Goal: Task Accomplishment & Management: Manage account settings

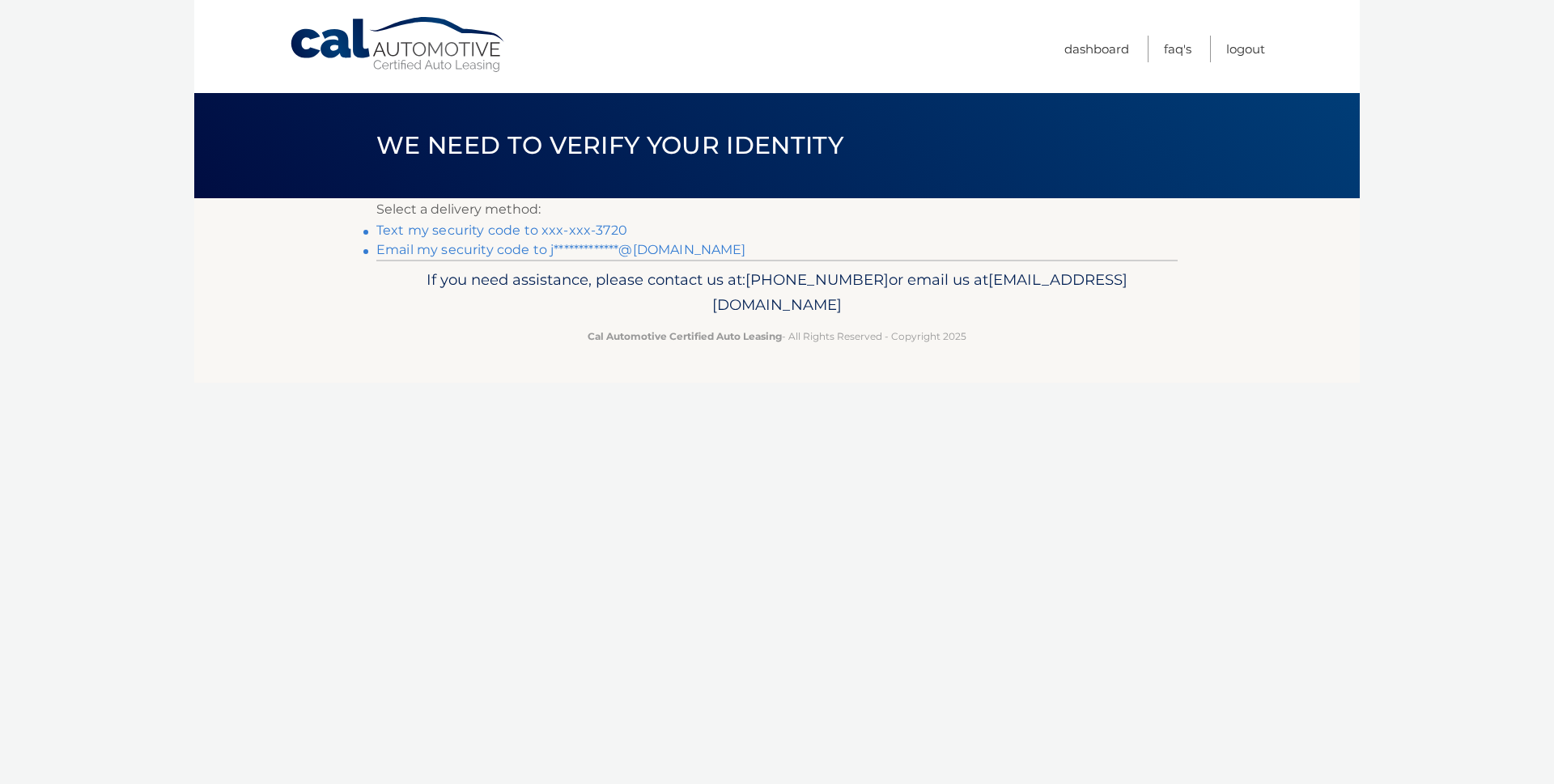
click at [549, 233] on link "Text my security code to xxx-xxx-3720" at bounding box center [501, 230] width 251 height 16
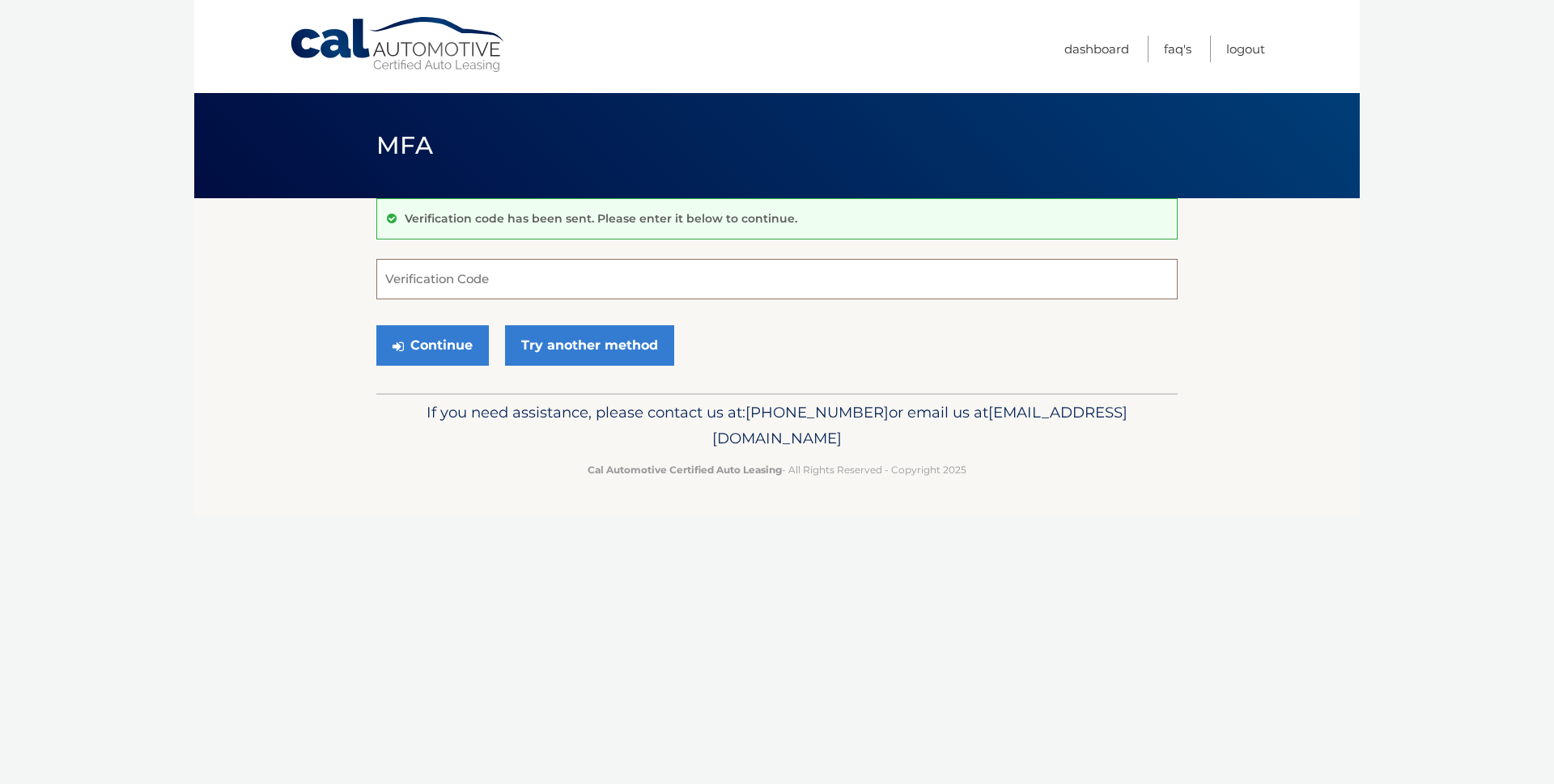
click at [543, 280] on input "Verification Code" at bounding box center [776, 280] width 801 height 41
type input "985388"
click at [408, 343] on button "Continue" at bounding box center [432, 345] width 113 height 41
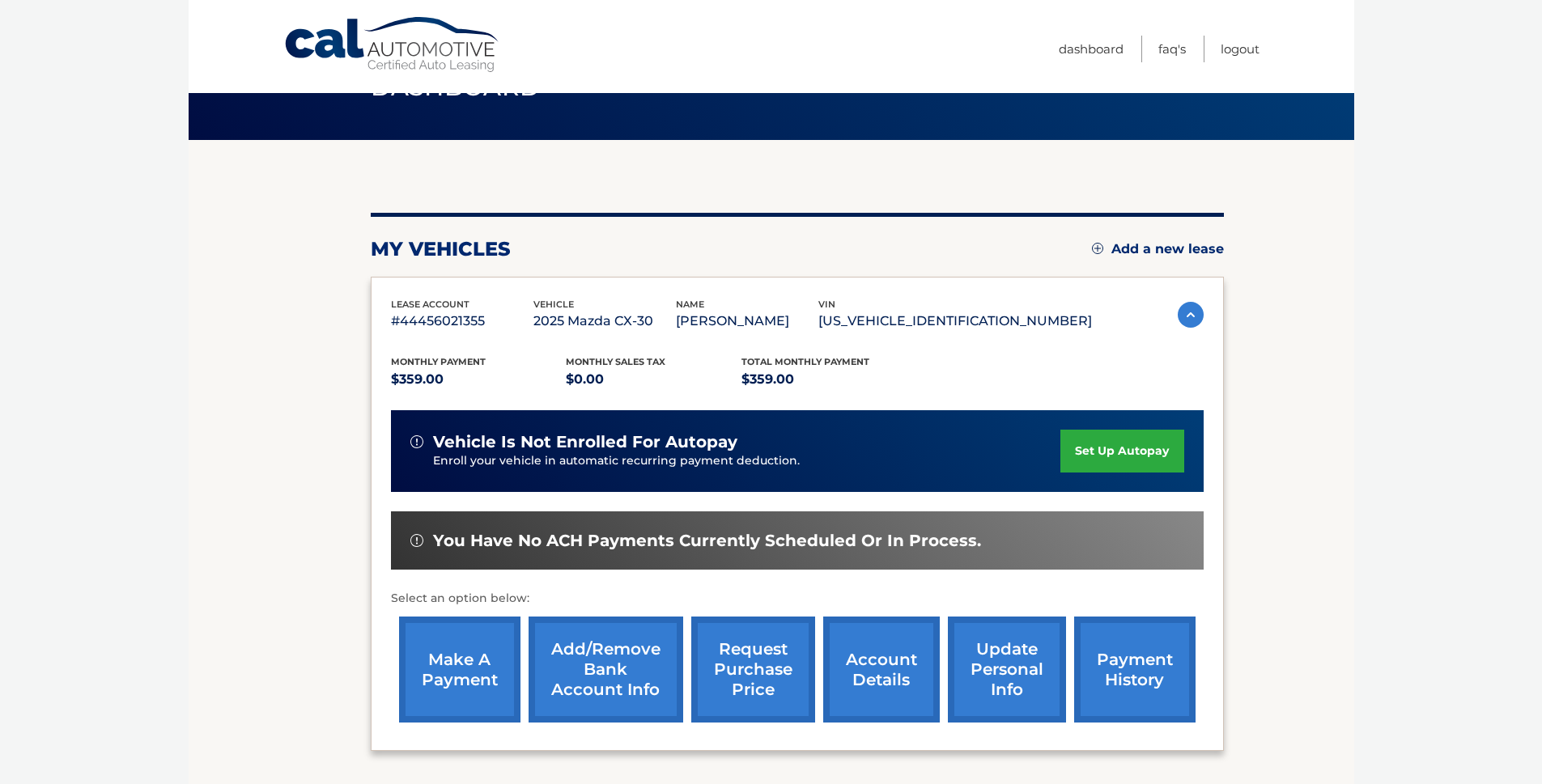
scroll to position [133, 0]
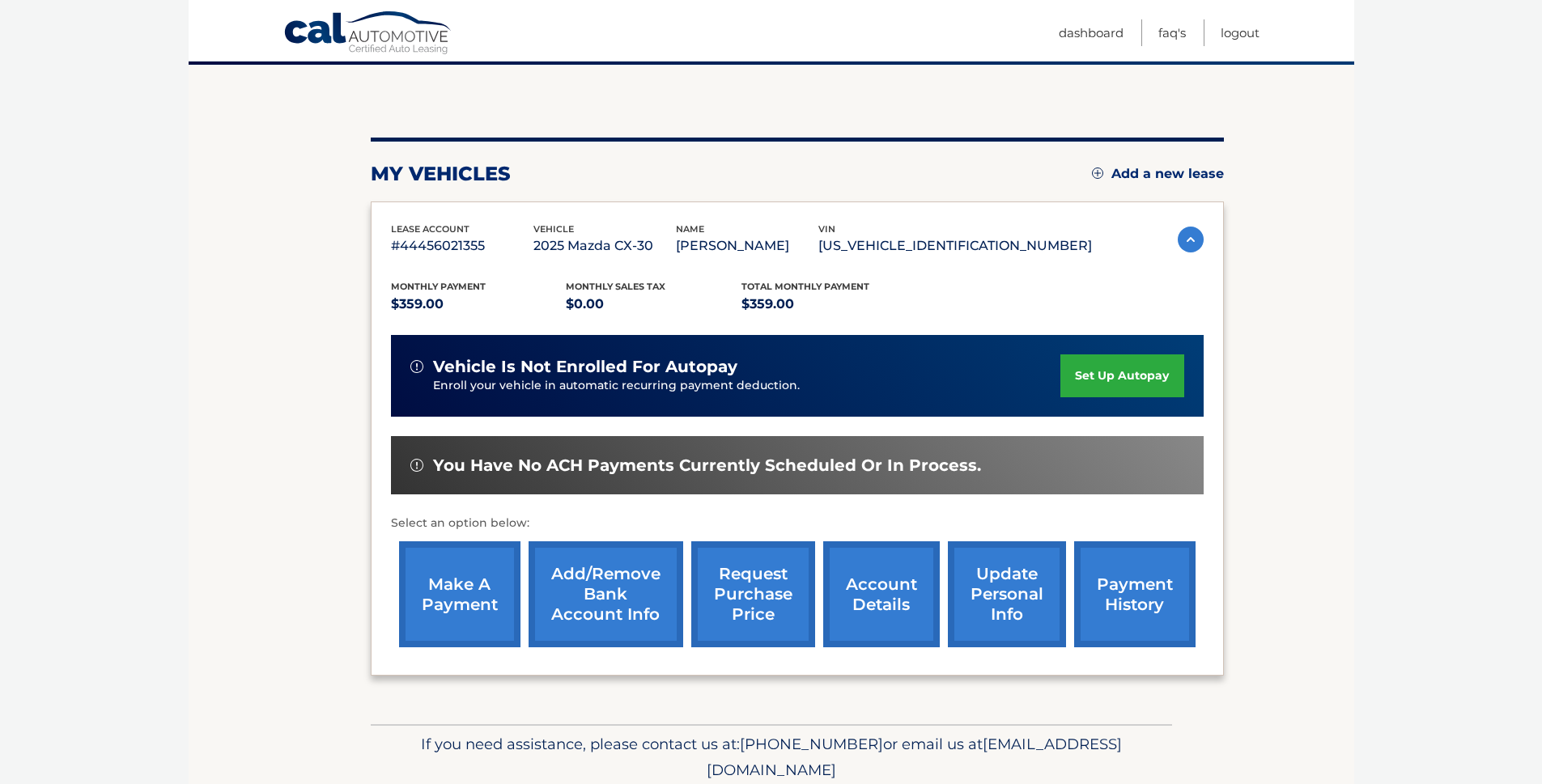
click at [458, 596] on link "make a payment" at bounding box center [459, 594] width 121 height 106
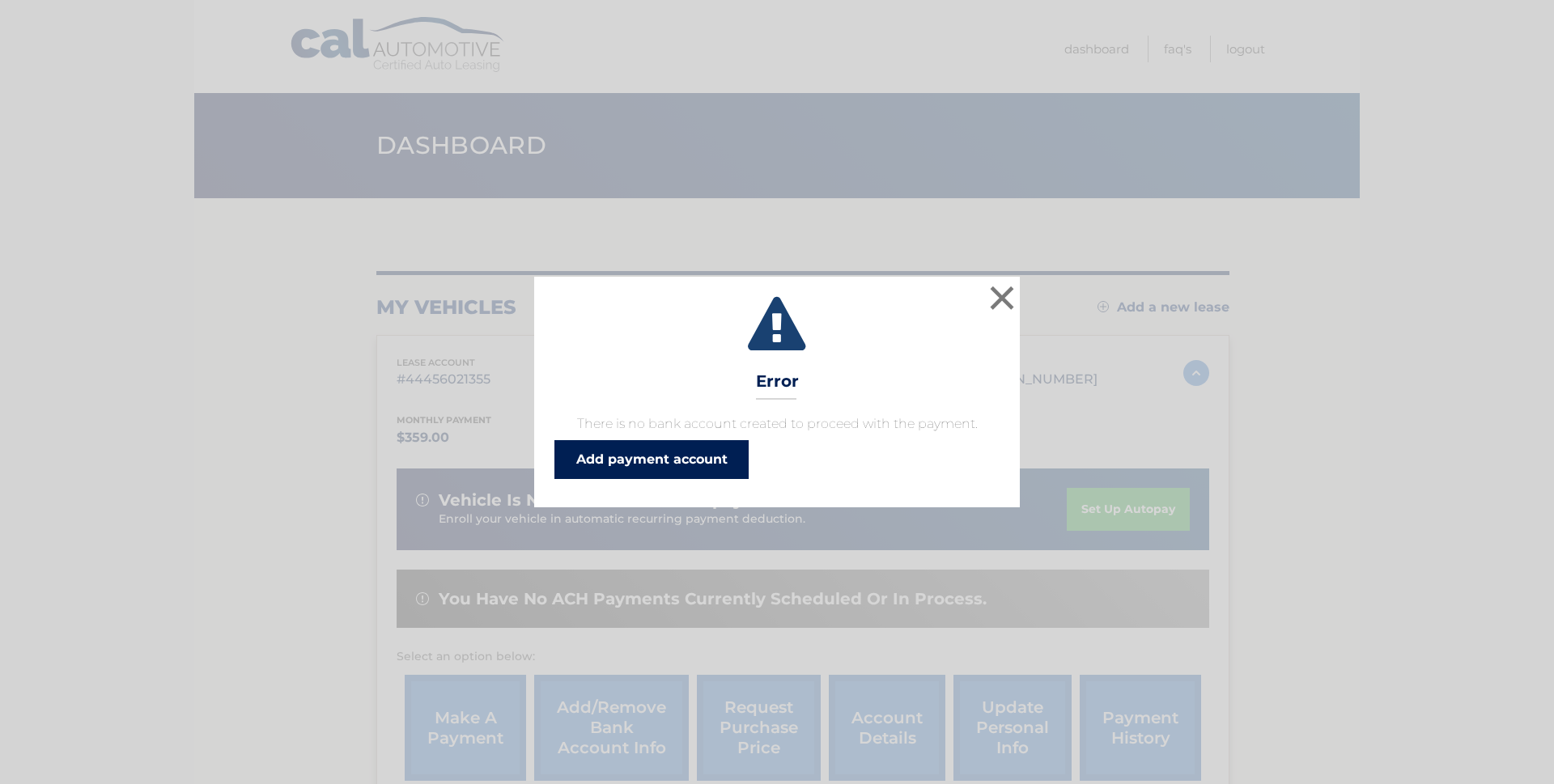
click at [664, 467] on link "Add payment account" at bounding box center [652, 460] width 194 height 39
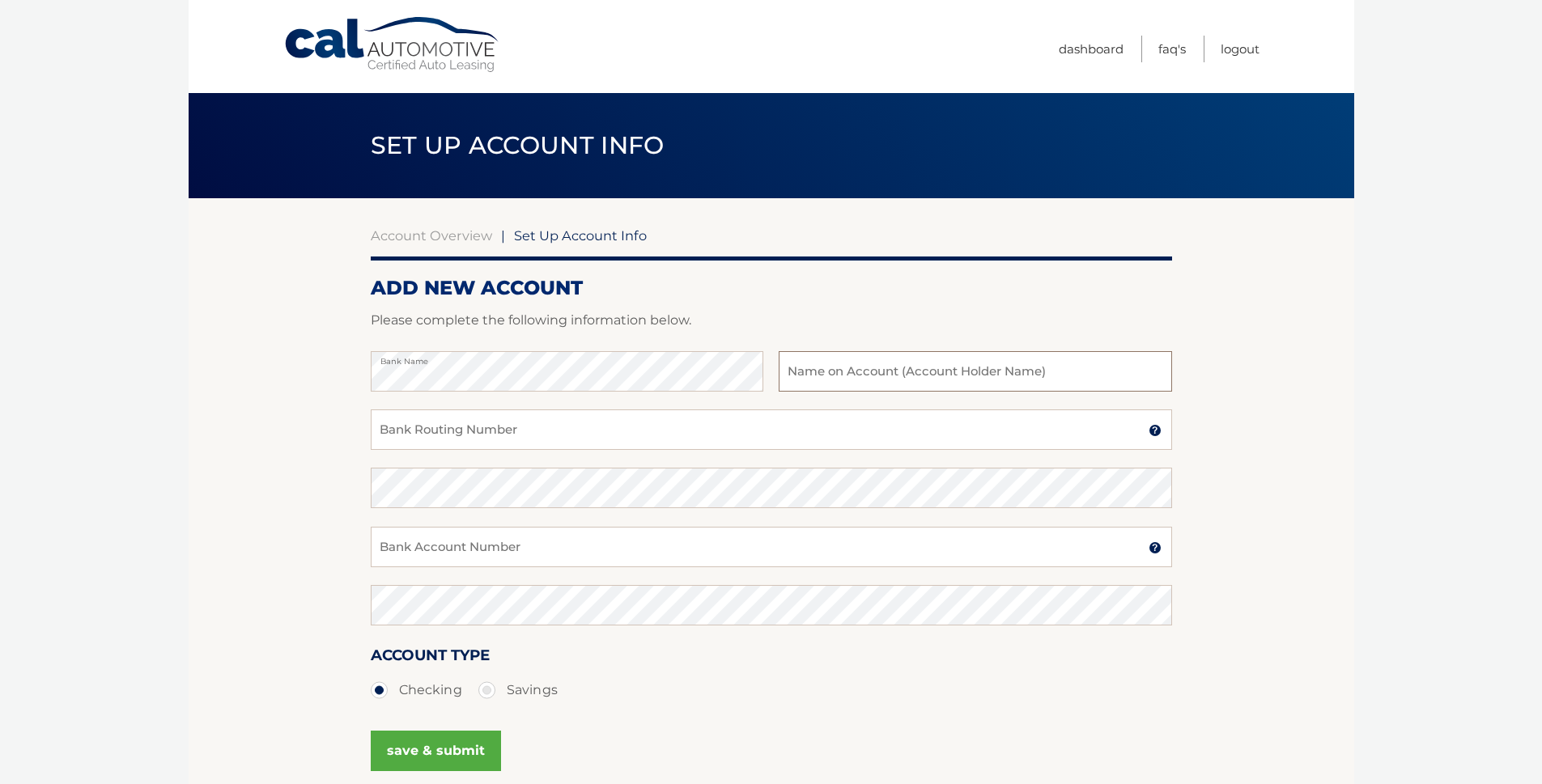
click at [871, 371] on input "text" at bounding box center [975, 371] width 393 height 41
type input "[PERSON_NAME]"
click at [455, 430] on input "Bank Routing Number" at bounding box center [771, 429] width 801 height 41
type input "021200339"
click at [638, 548] on input "Bank Account Number" at bounding box center [771, 547] width 801 height 41
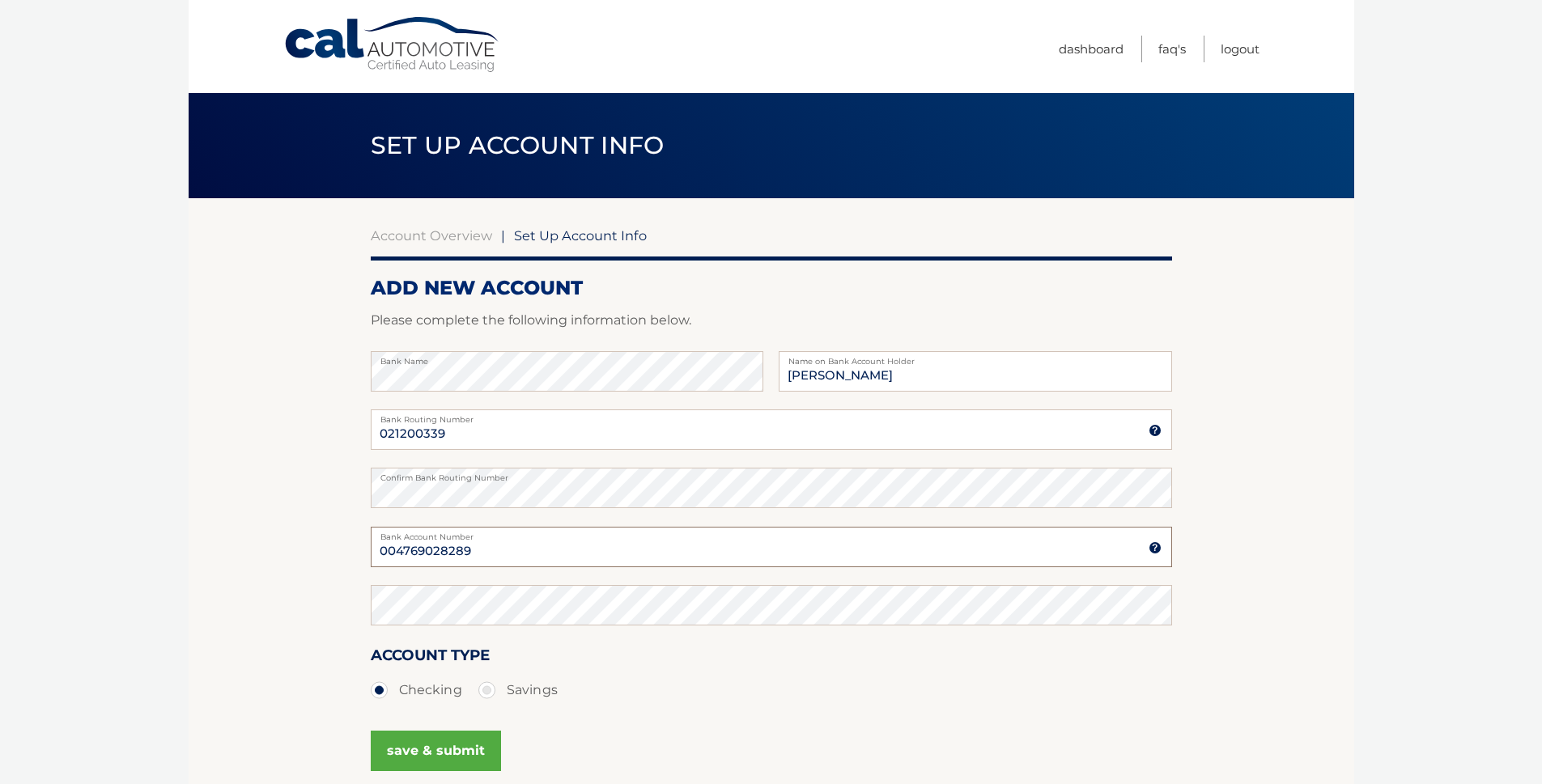
type input "004769028289"
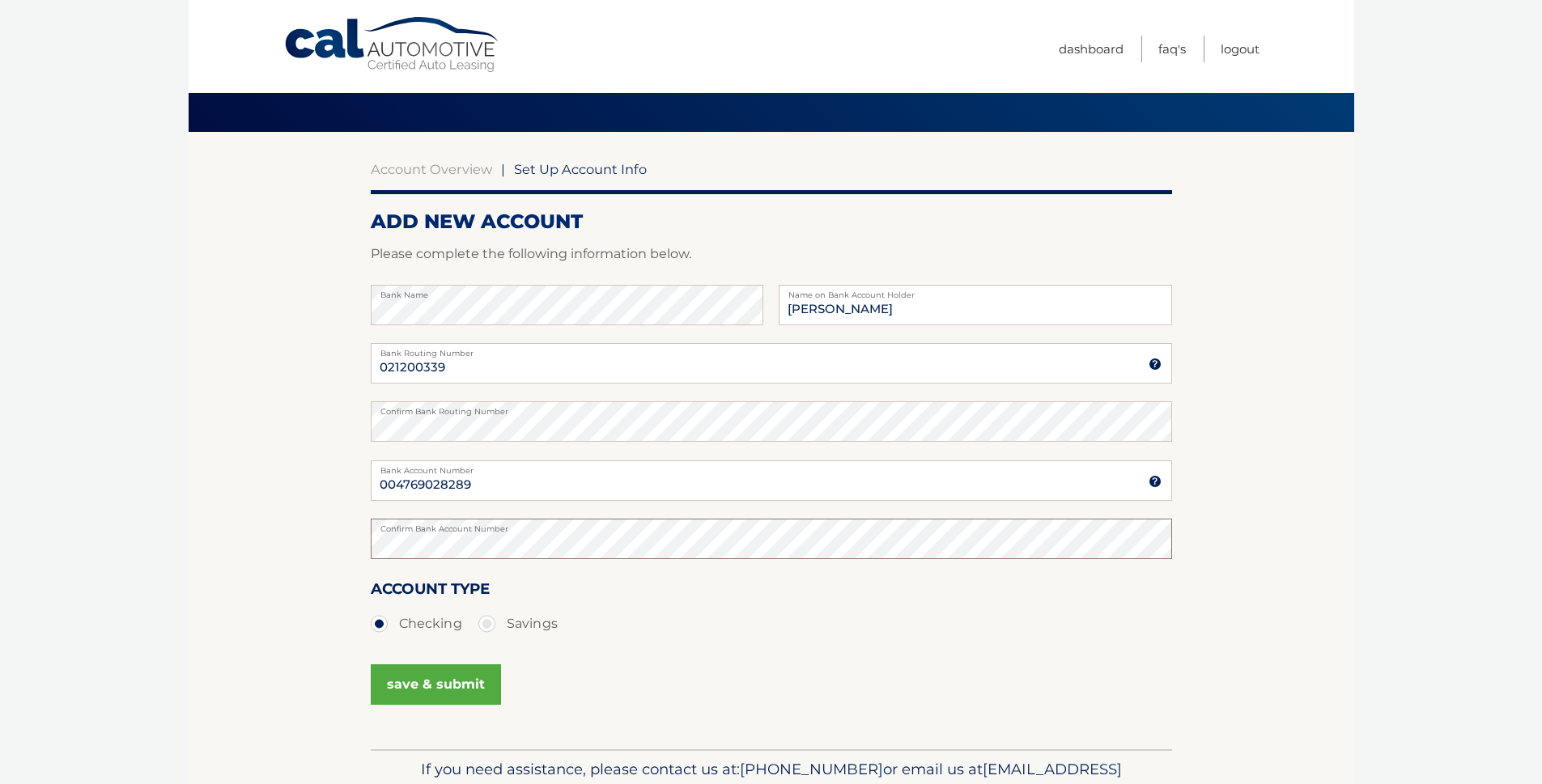
scroll to position [105, 0]
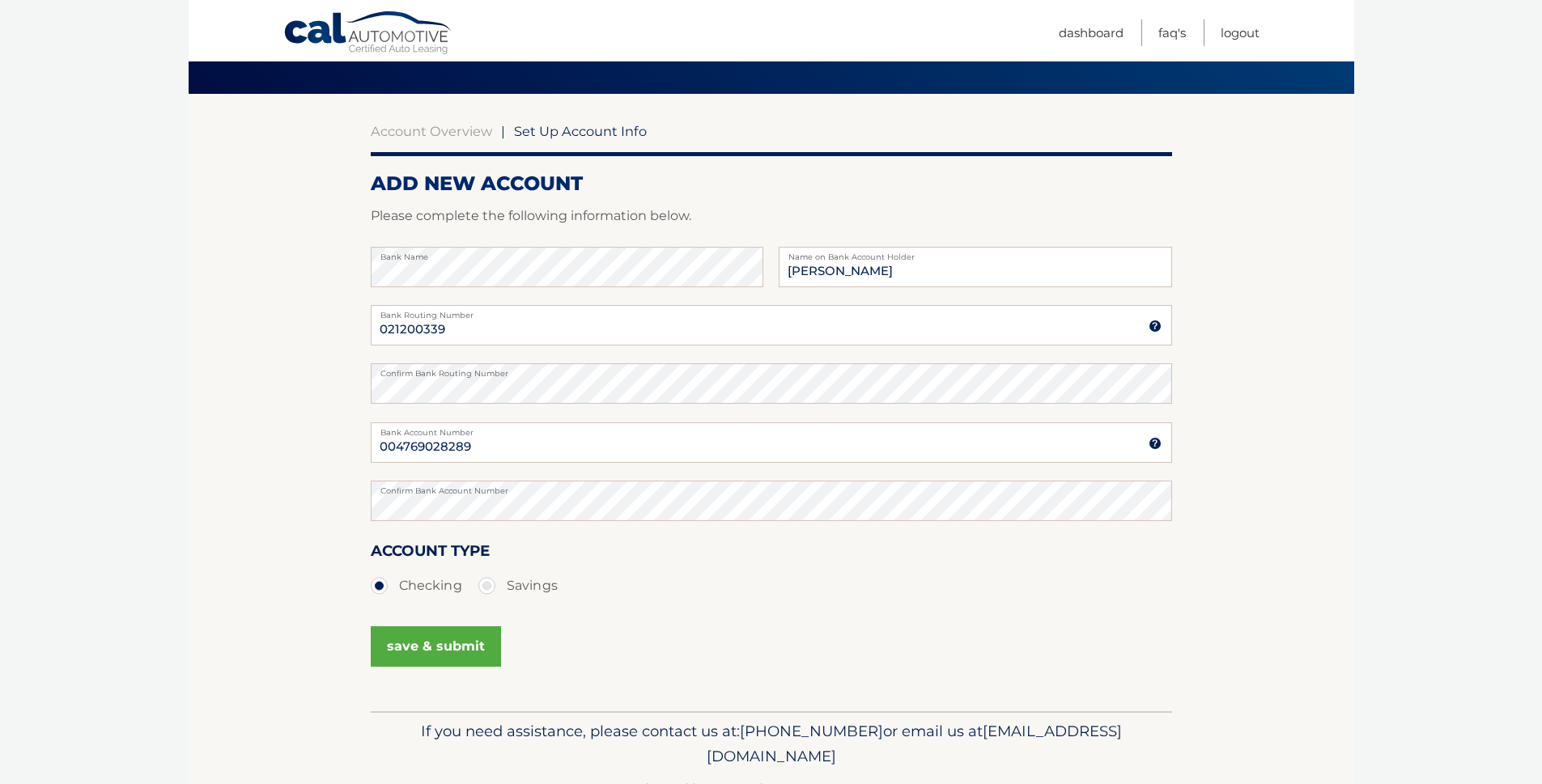
click at [433, 652] on button "save & submit" at bounding box center [435, 647] width 131 height 41
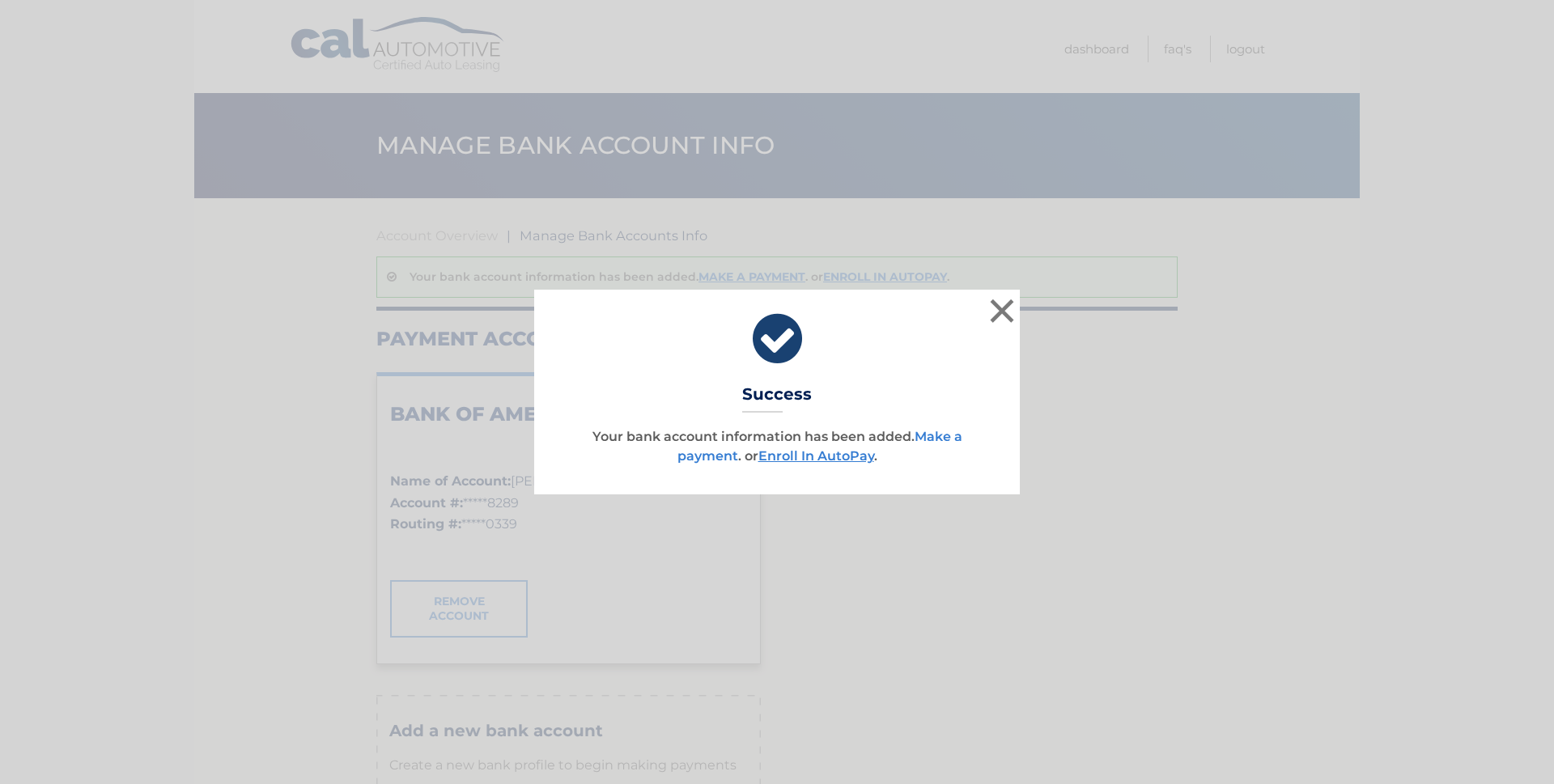
click at [946, 437] on link "Make a payment" at bounding box center [821, 446] width 285 height 35
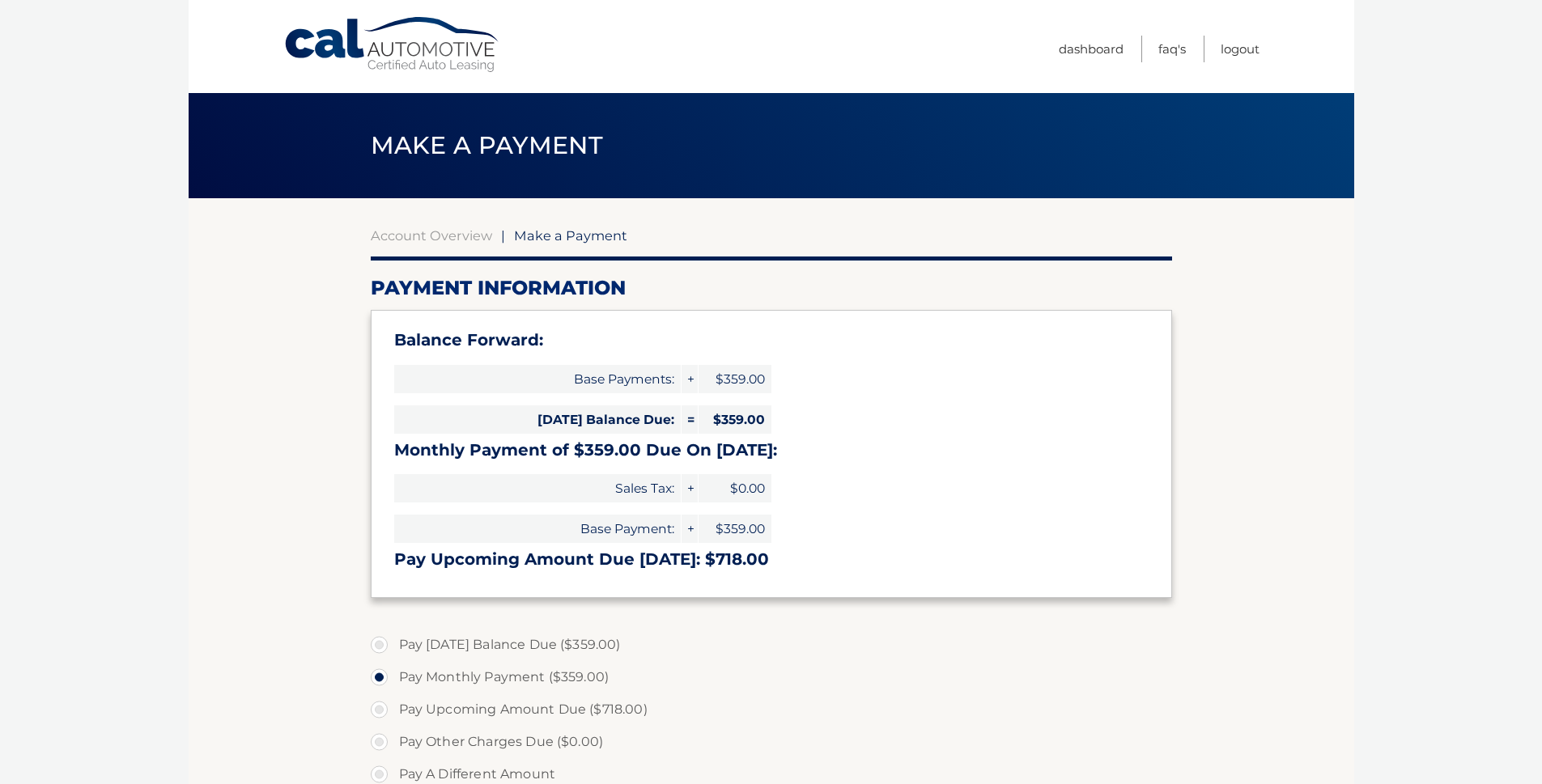
select select "NzIwZjdjMDYtZmViMy00Y2M5LWJlZjctYTIxNTFjZTI4YzE3"
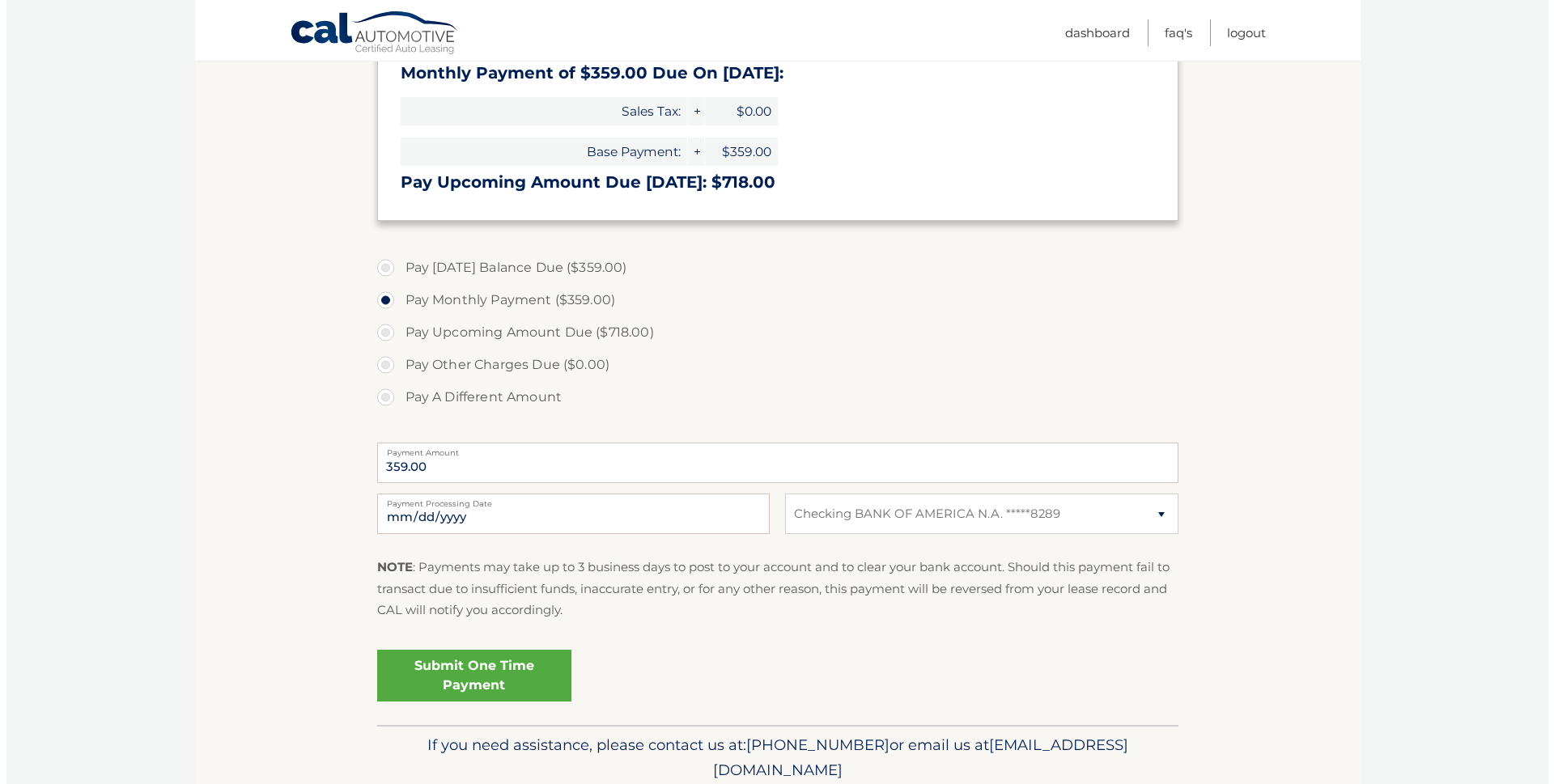
scroll to position [441, 0]
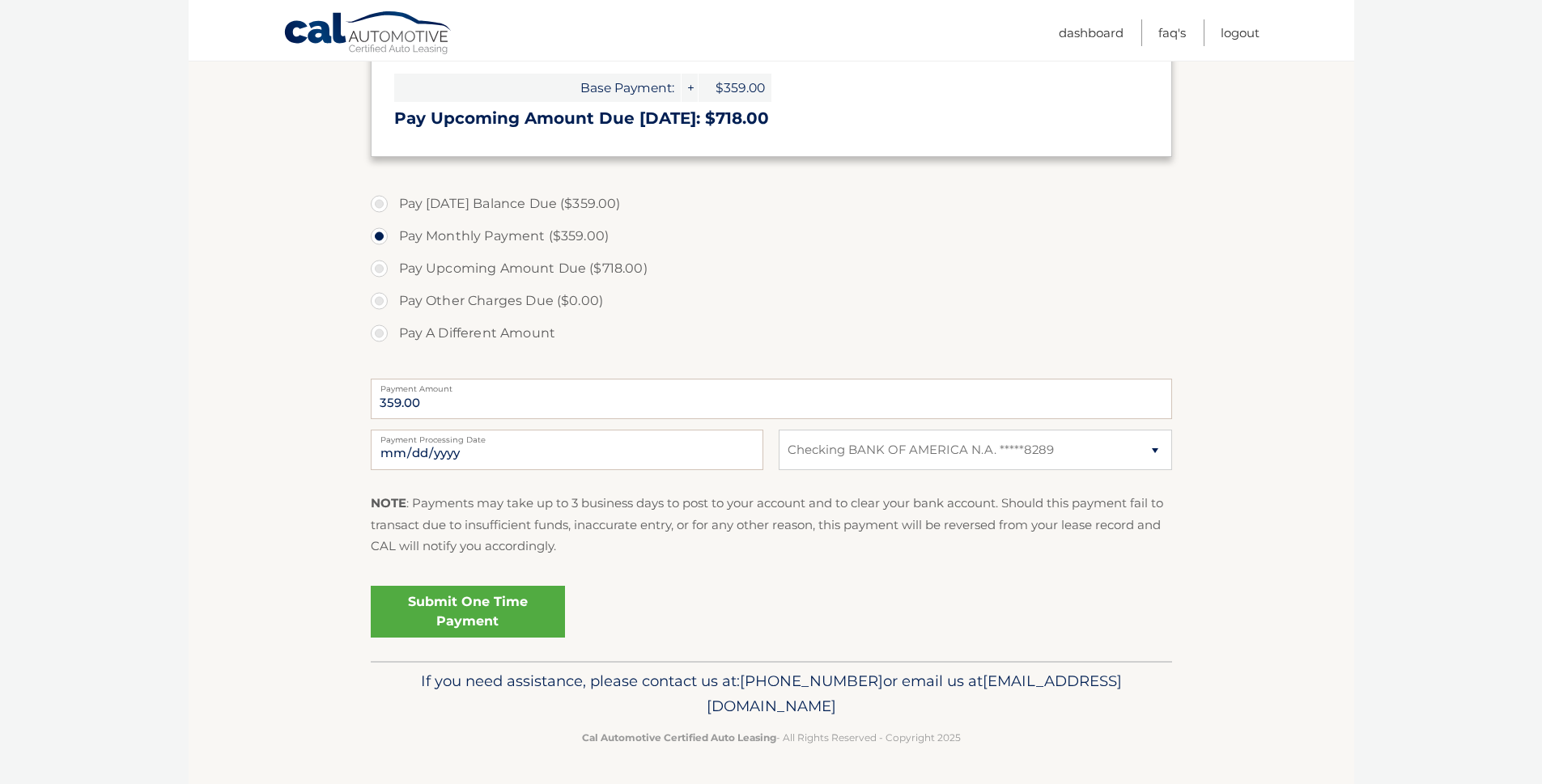
click at [469, 625] on link "Submit One Time Payment" at bounding box center [468, 612] width 194 height 52
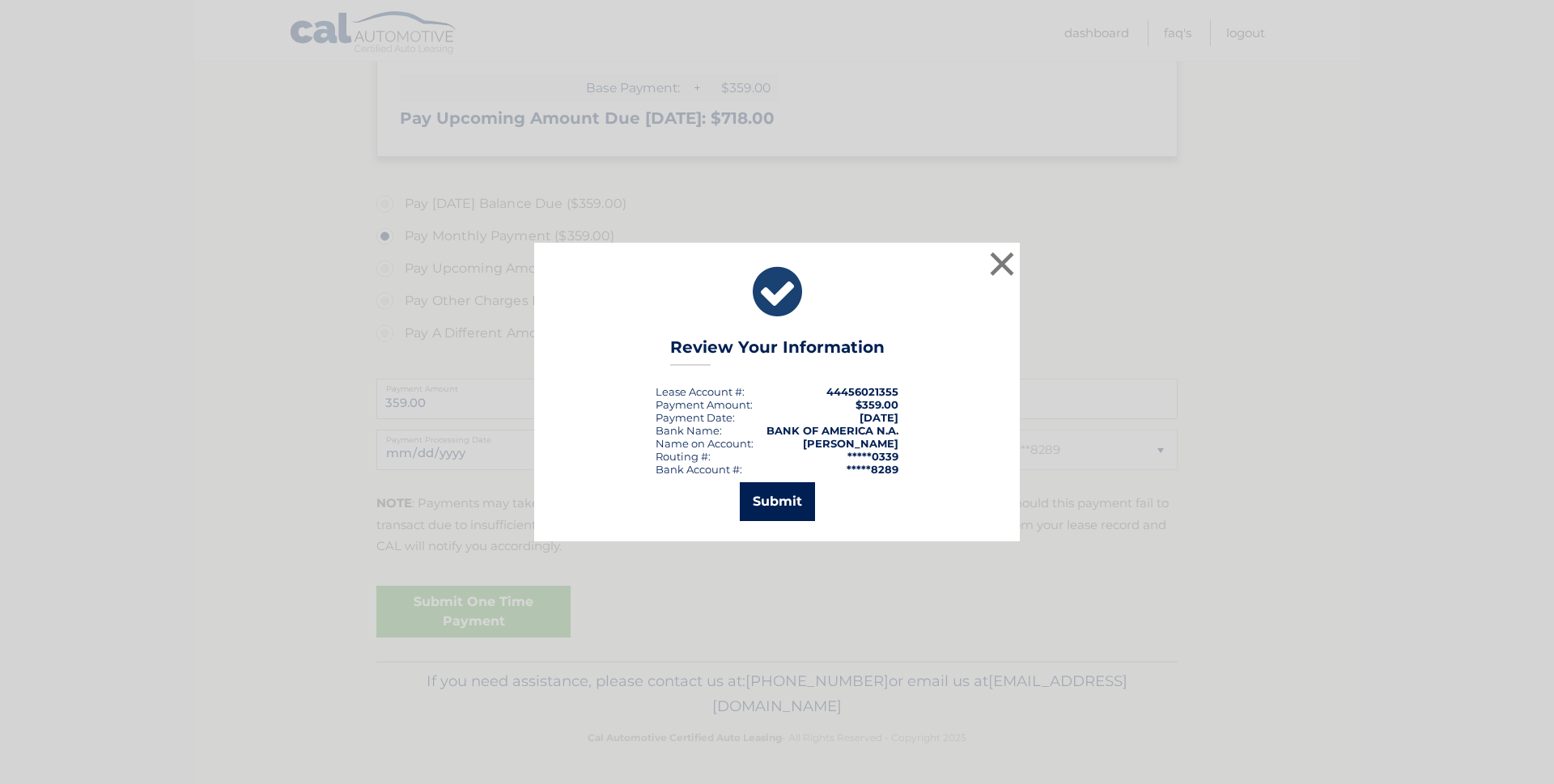
click at [768, 505] on button "Submit" at bounding box center [777, 502] width 75 height 39
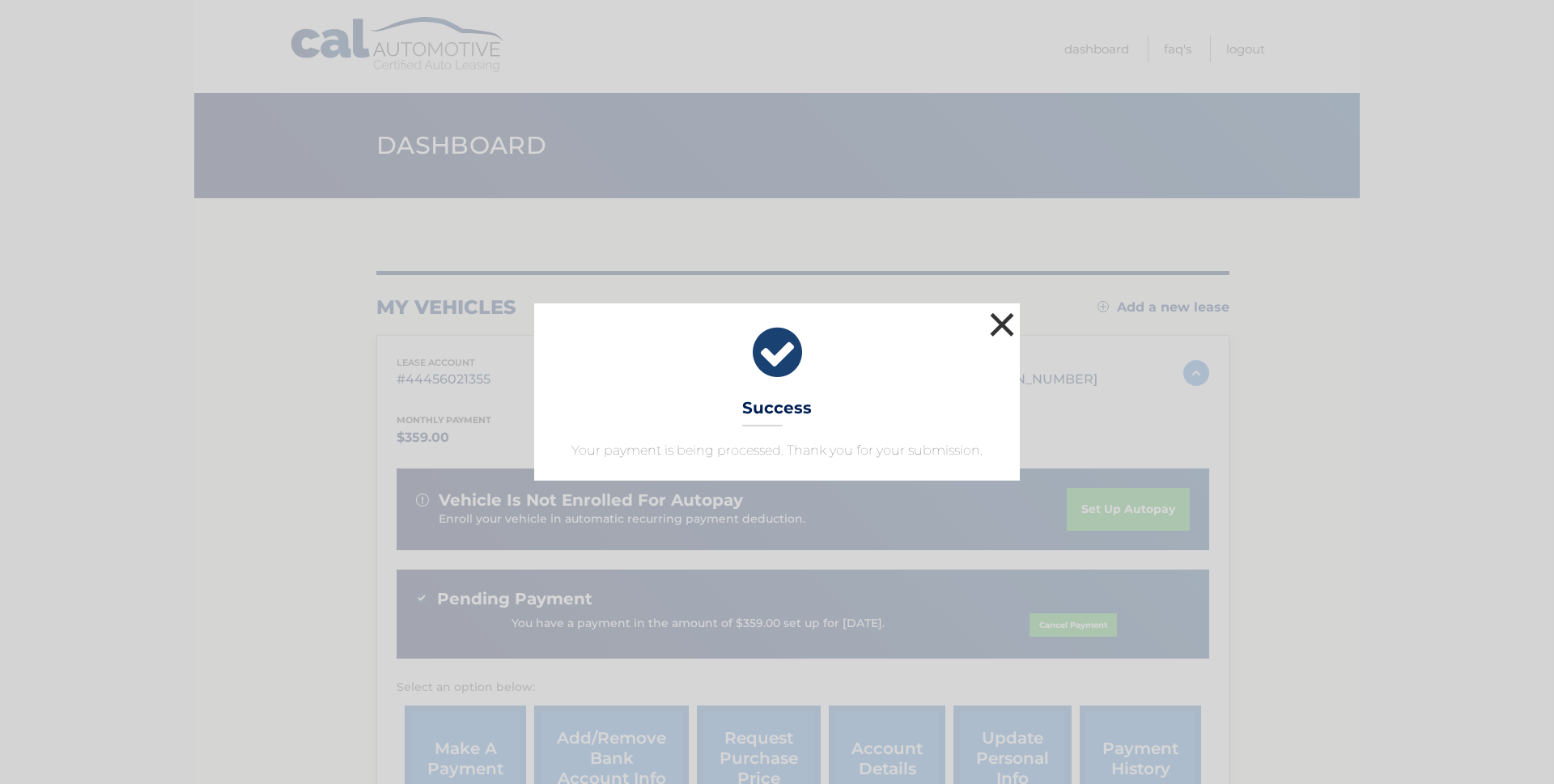
click at [1003, 323] on button "×" at bounding box center [1002, 324] width 32 height 32
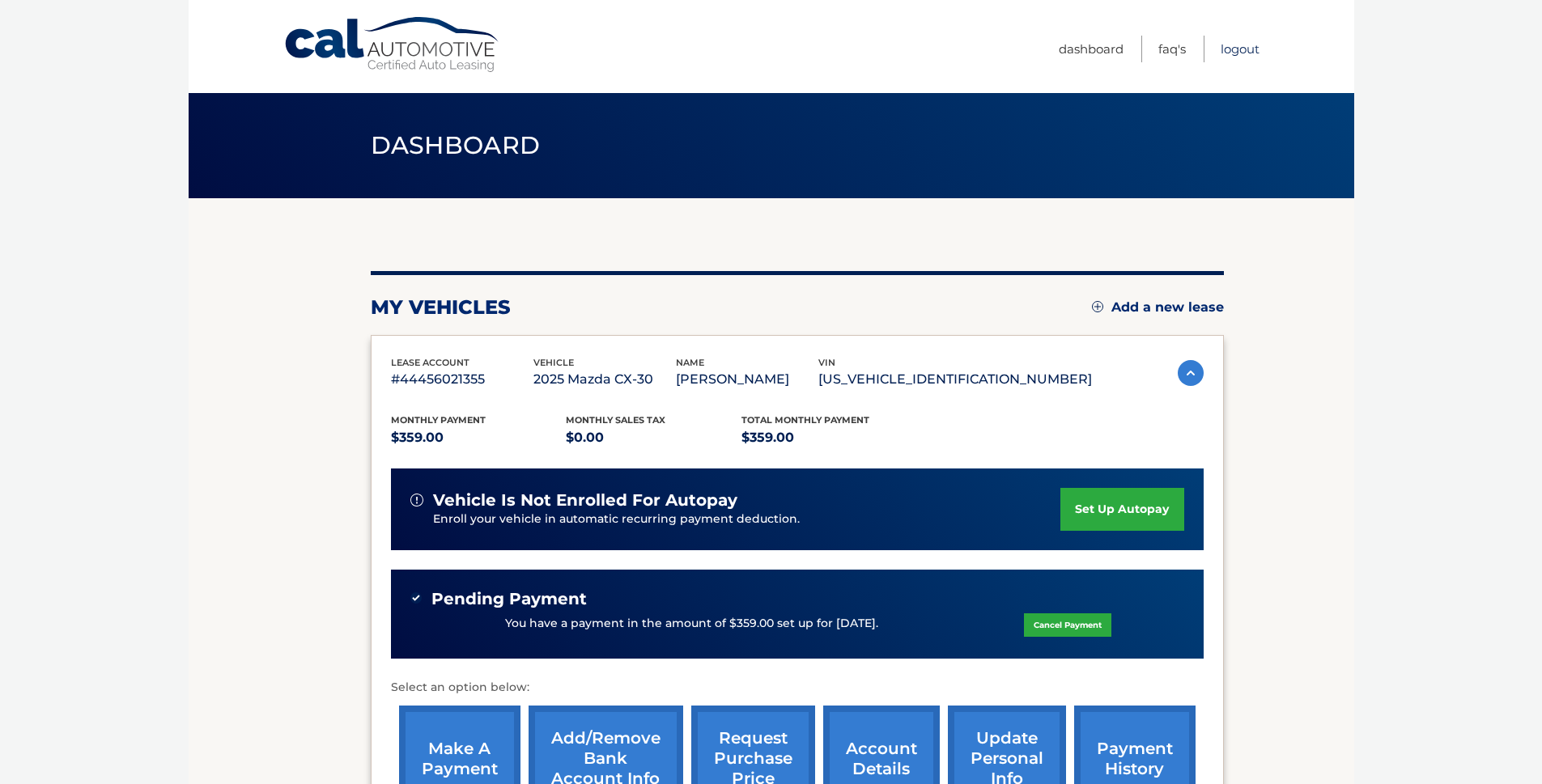
click at [1244, 48] on link "Logout" at bounding box center [1240, 48] width 39 height 27
